Goal: Find specific page/section: Find specific page/section

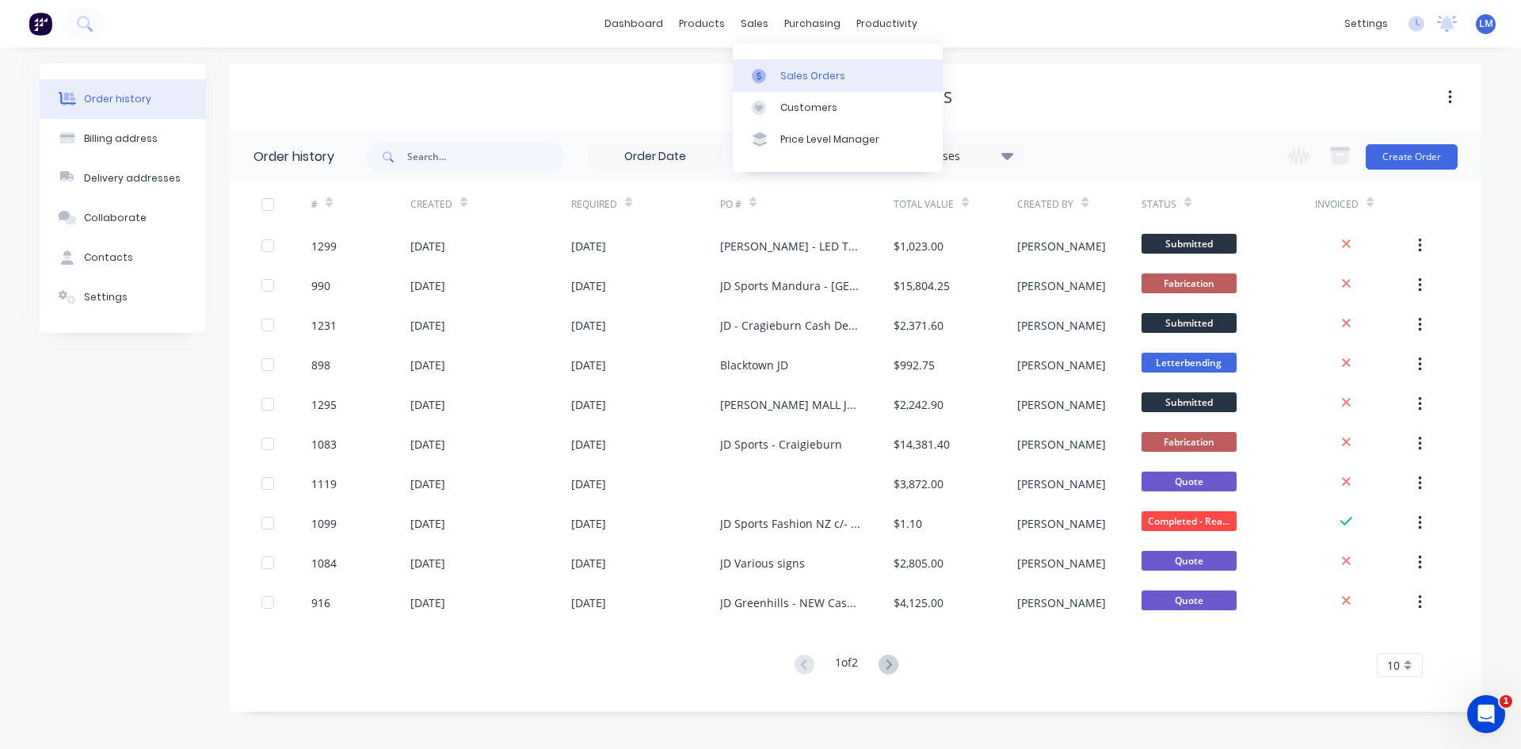
click at [789, 75] on div "Sales Orders" at bounding box center [813, 76] width 65 height 14
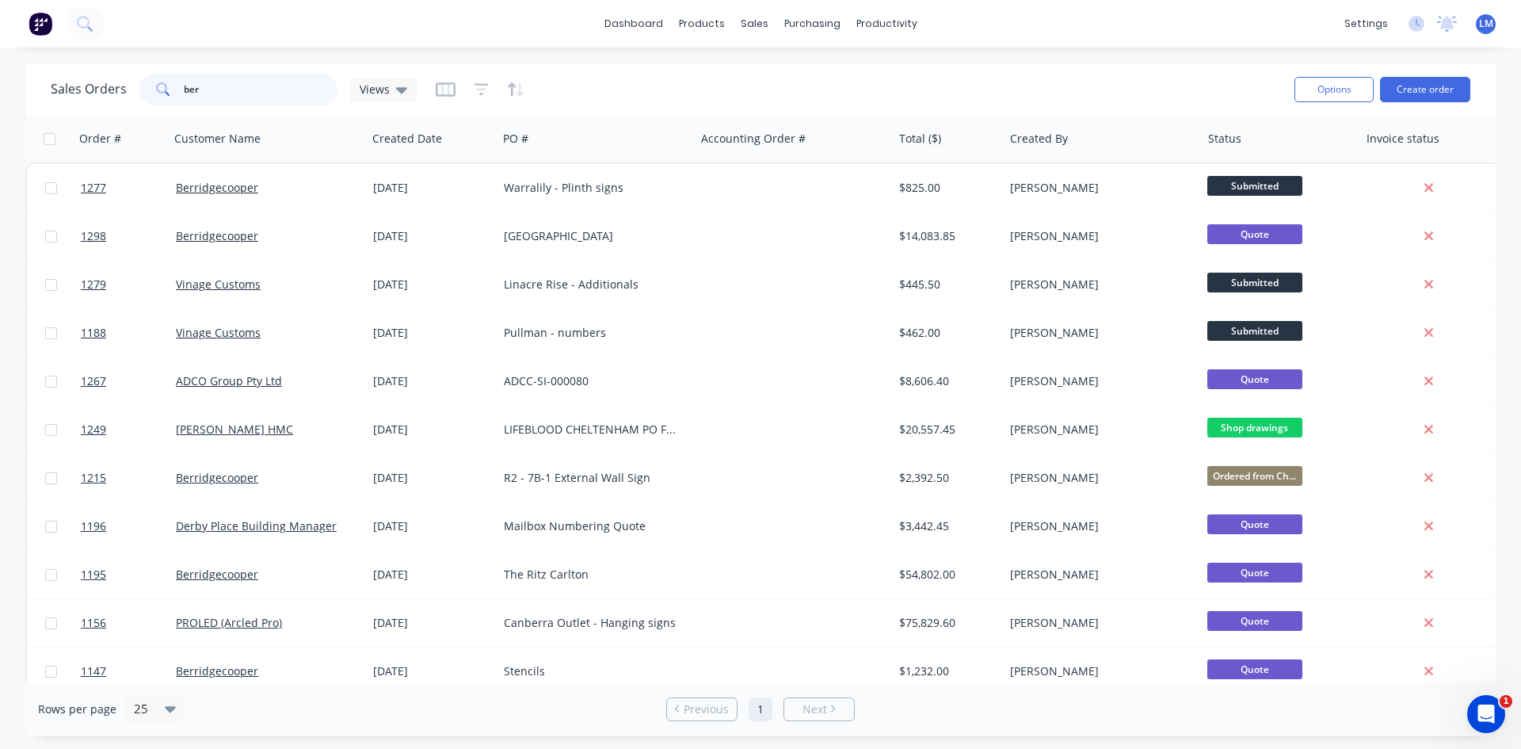
drag, startPoint x: 223, startPoint y: 94, endPoint x: 161, endPoint y: 93, distance: 61.8
click at [158, 90] on div "ber" at bounding box center [238, 90] width 198 height 32
type input "vinage"
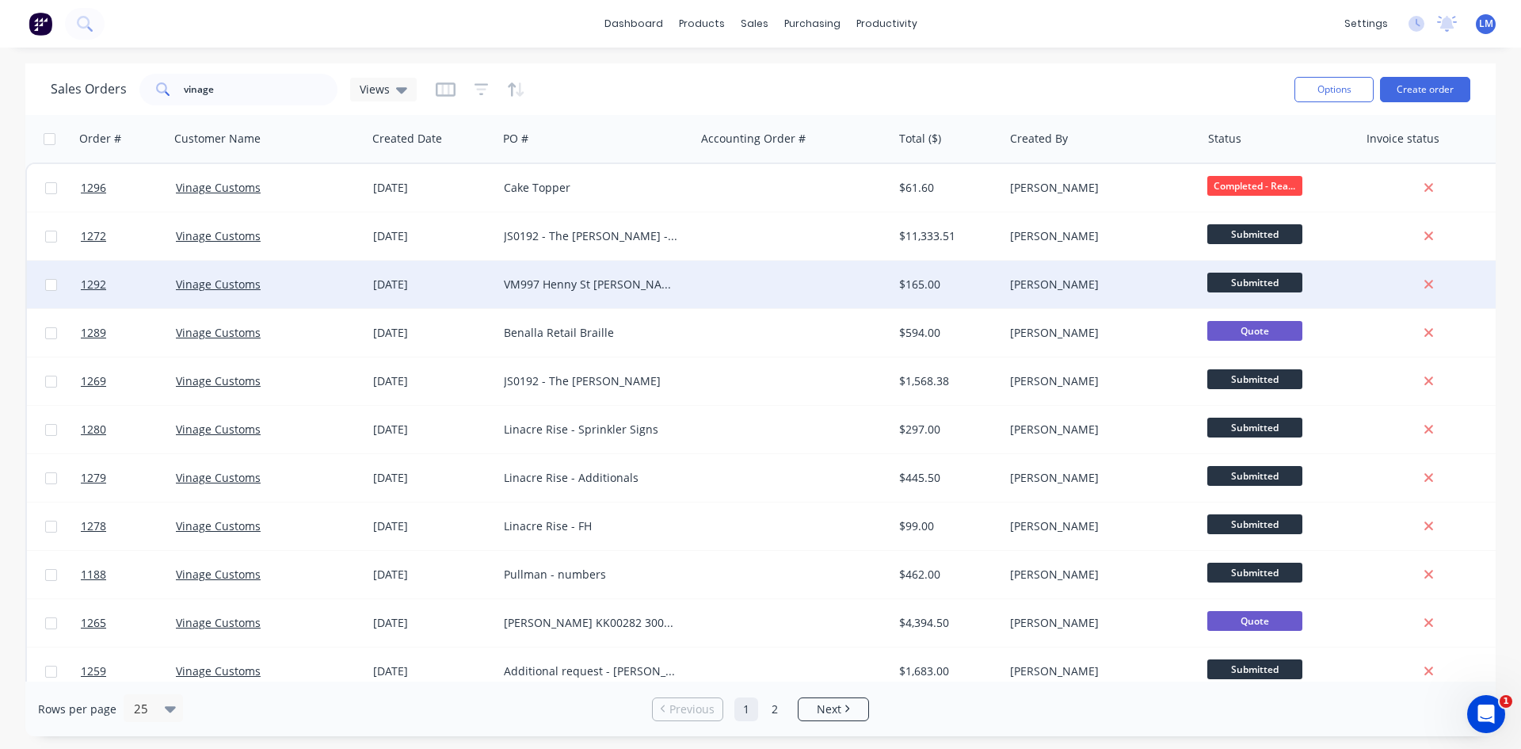
click at [697, 296] on div at bounding box center [793, 285] width 197 height 48
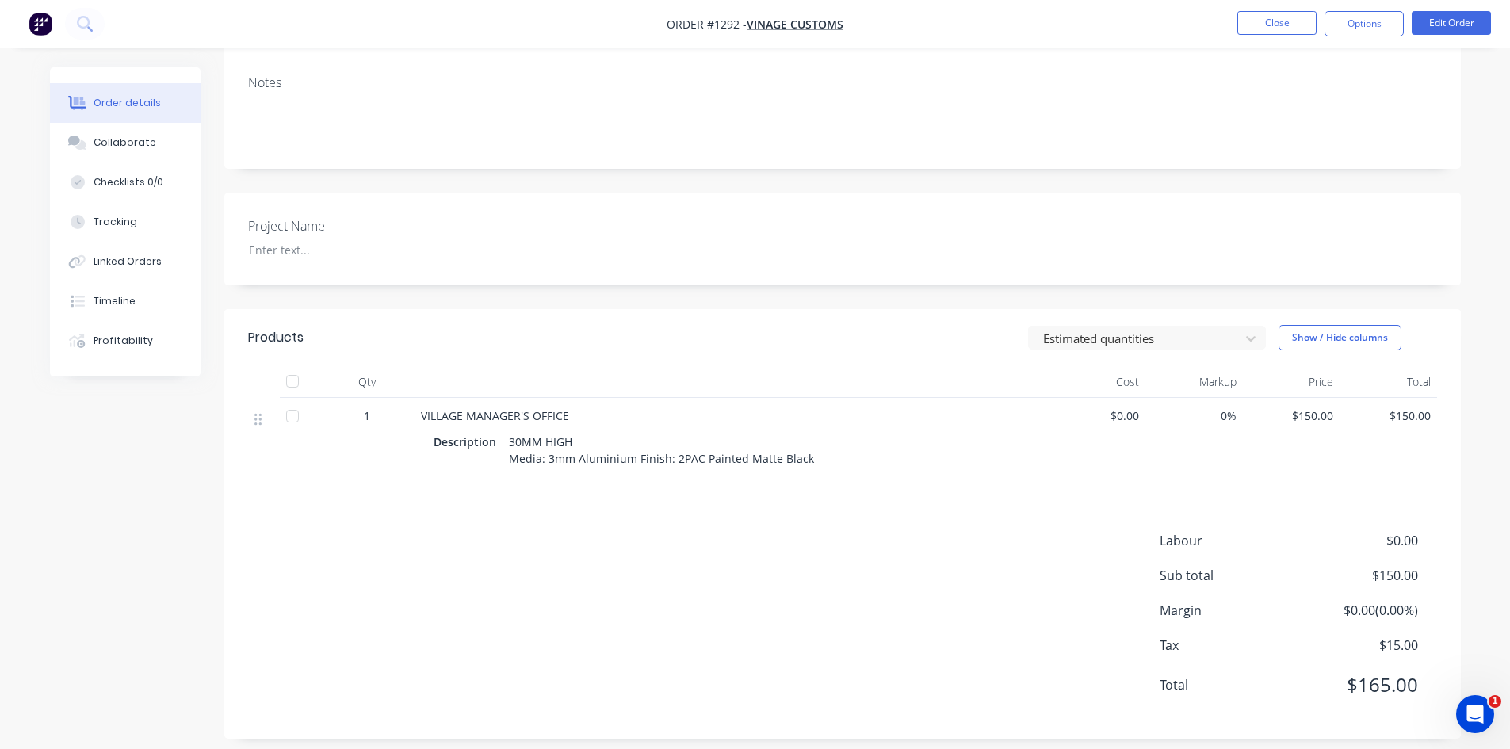
scroll to position [261, 0]
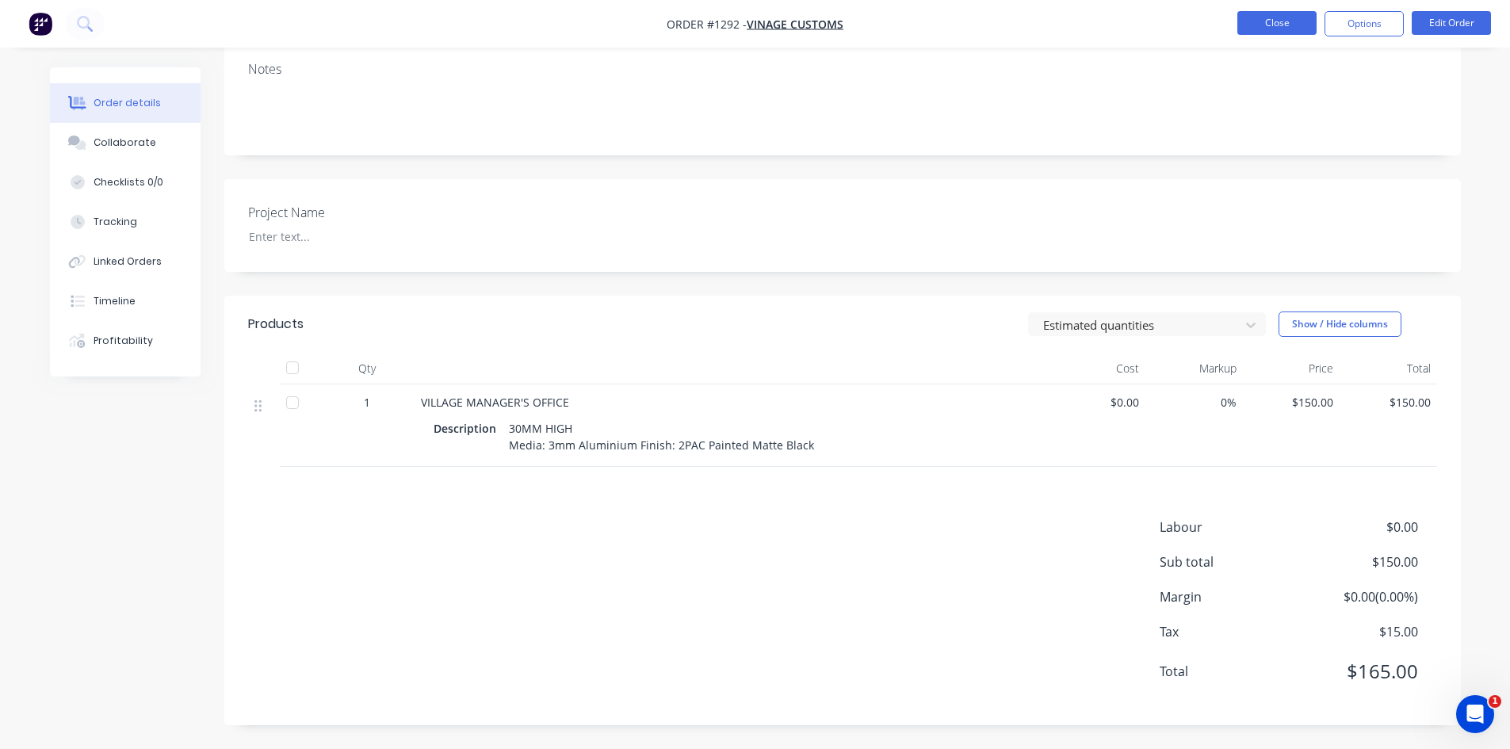
click at [1272, 29] on button "Close" at bounding box center [1276, 23] width 79 height 24
